Goal: Task Accomplishment & Management: Use online tool/utility

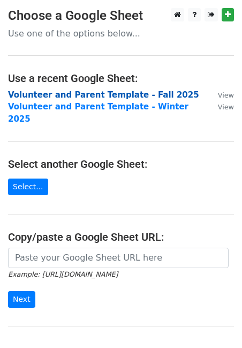
click at [45, 94] on strong "Volunteer and Parent Template - Fall 2025" at bounding box center [103, 95] width 191 height 10
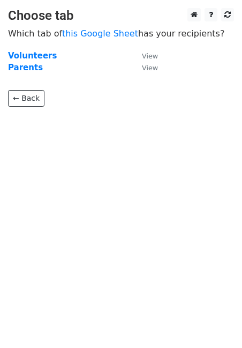
drag, startPoint x: 0, startPoint y: 0, endPoint x: 45, endPoint y: 93, distance: 103.1
click at [45, 94] on p "← Back" at bounding box center [121, 90] width 226 height 33
click at [37, 60] on strong "Volunteers" at bounding box center [32, 56] width 49 height 10
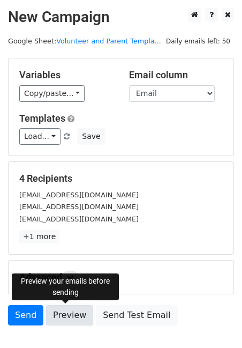
click at [64, 309] on link "Preview" at bounding box center [69, 315] width 47 height 20
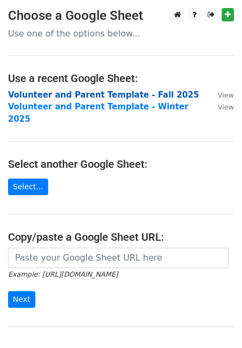
click at [62, 95] on strong "Volunteer and Parent Template - Fall 2025" at bounding box center [103, 95] width 191 height 10
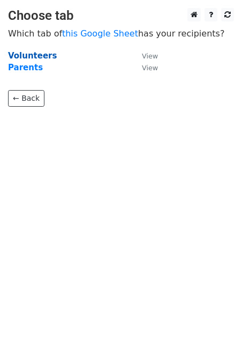
click at [39, 53] on strong "Volunteers" at bounding box center [32, 56] width 49 height 10
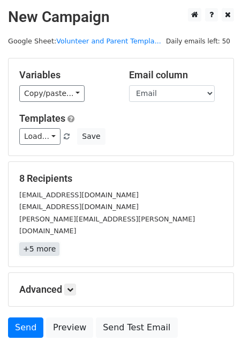
click at [43, 242] on link "+5 more" at bounding box center [39, 248] width 40 height 13
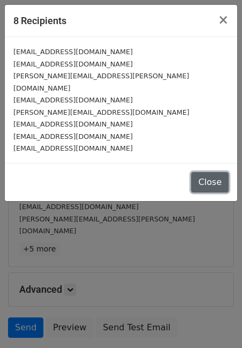
click at [214, 172] on button "Close" at bounding box center [210, 182] width 38 height 20
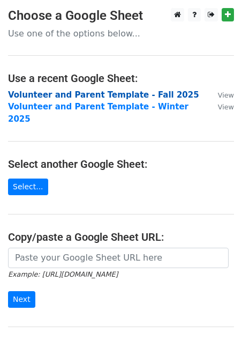
click at [108, 96] on strong "Volunteer and Parent Template - Fall 2025" at bounding box center [103, 95] width 191 height 10
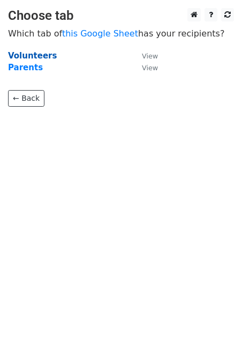
click at [38, 56] on strong "Volunteers" at bounding box center [32, 56] width 49 height 10
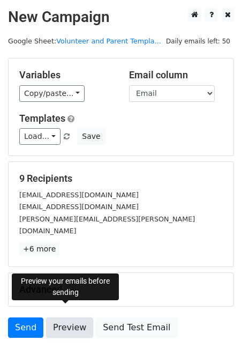
click at [62, 317] on link "Preview" at bounding box center [69, 327] width 47 height 20
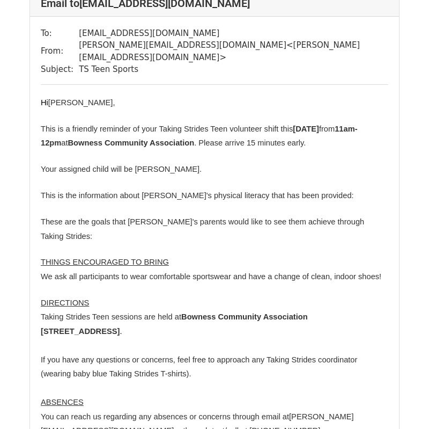
scroll to position [88, 0]
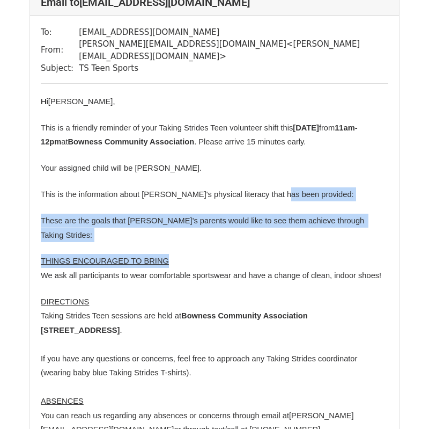
drag, startPoint x: 311, startPoint y: 203, endPoint x: 351, endPoint y: 241, distance: 55.0
click at [350, 239] on span "Hi [PERSON_NAME], This is a friendly reminder of your Taking Strides Teen volun…" at bounding box center [215, 317] width 348 height 447
click at [351, 254] on p "THINGS ENCOURAGED TO BRING" at bounding box center [215, 261] width 348 height 14
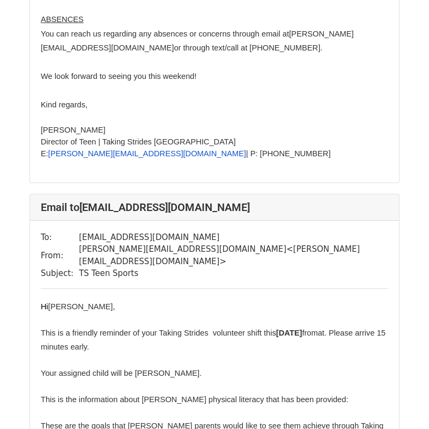
scroll to position [3352, 0]
